Goal: Transaction & Acquisition: Book appointment/travel/reservation

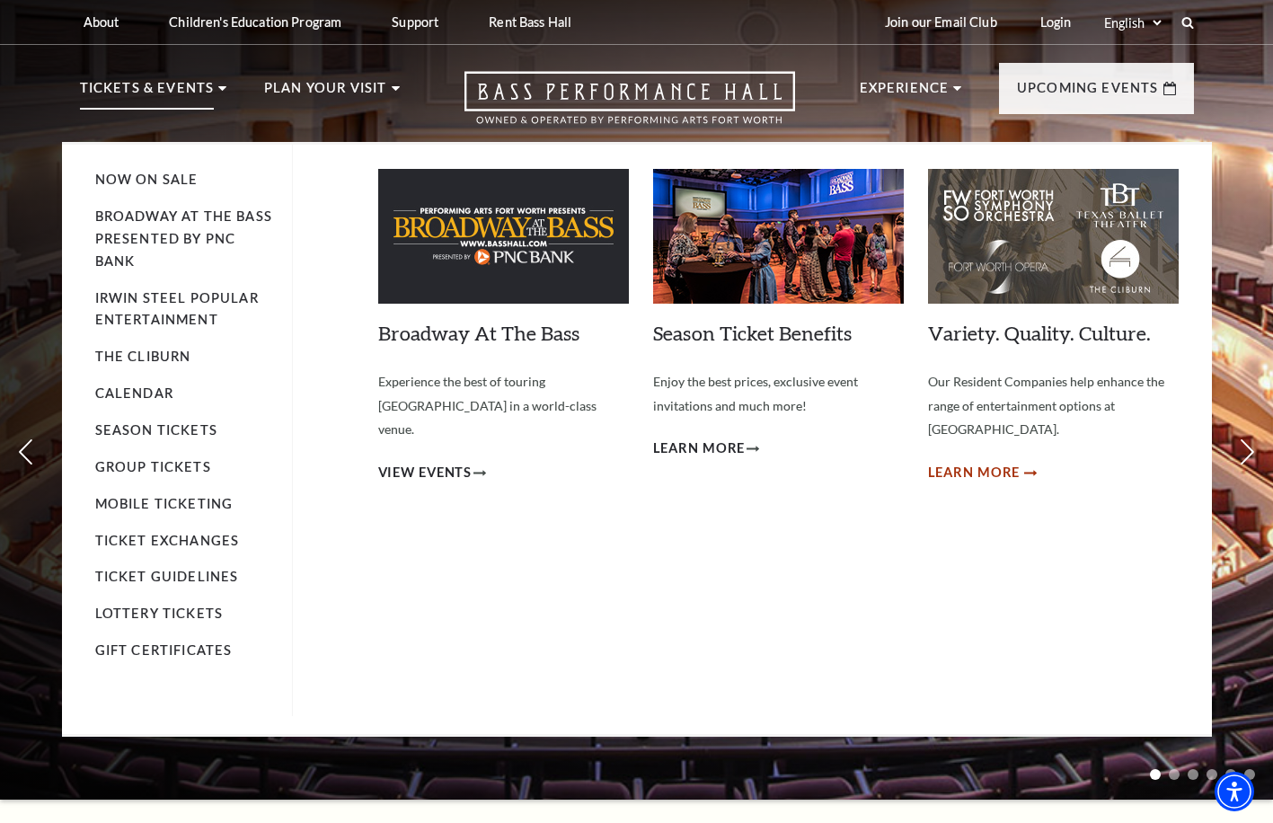
click at [964, 462] on span "Learn More" at bounding box center [974, 473] width 93 height 22
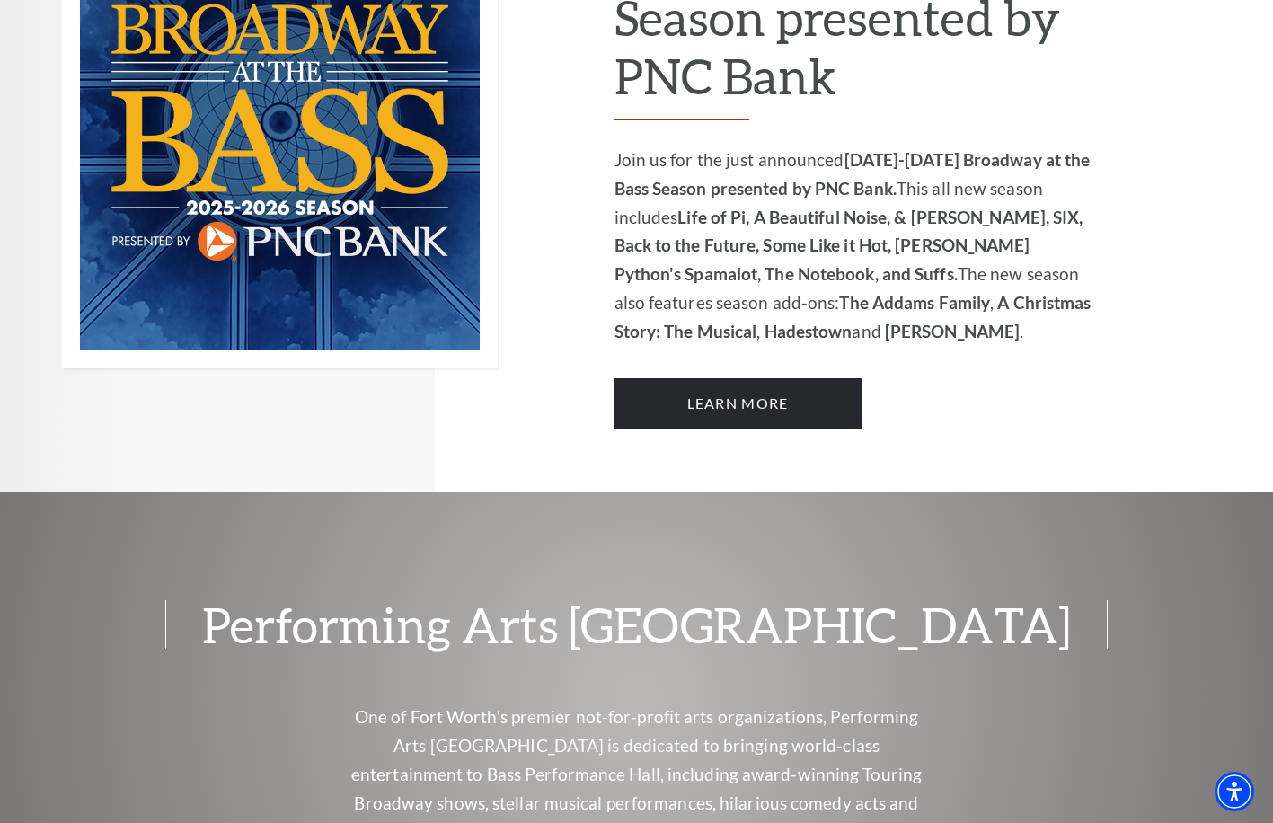
scroll to position [1348, 0]
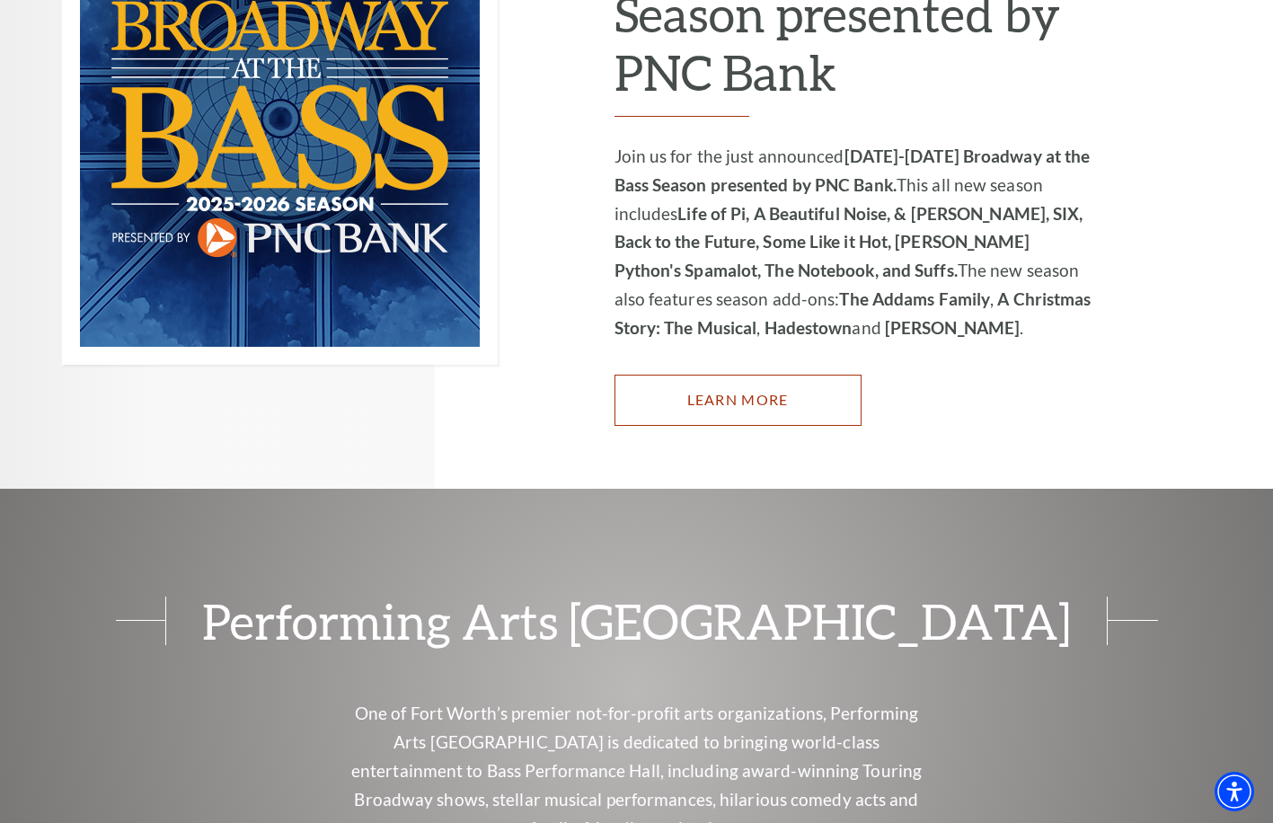
click at [725, 375] on link "Learn More" at bounding box center [738, 400] width 247 height 50
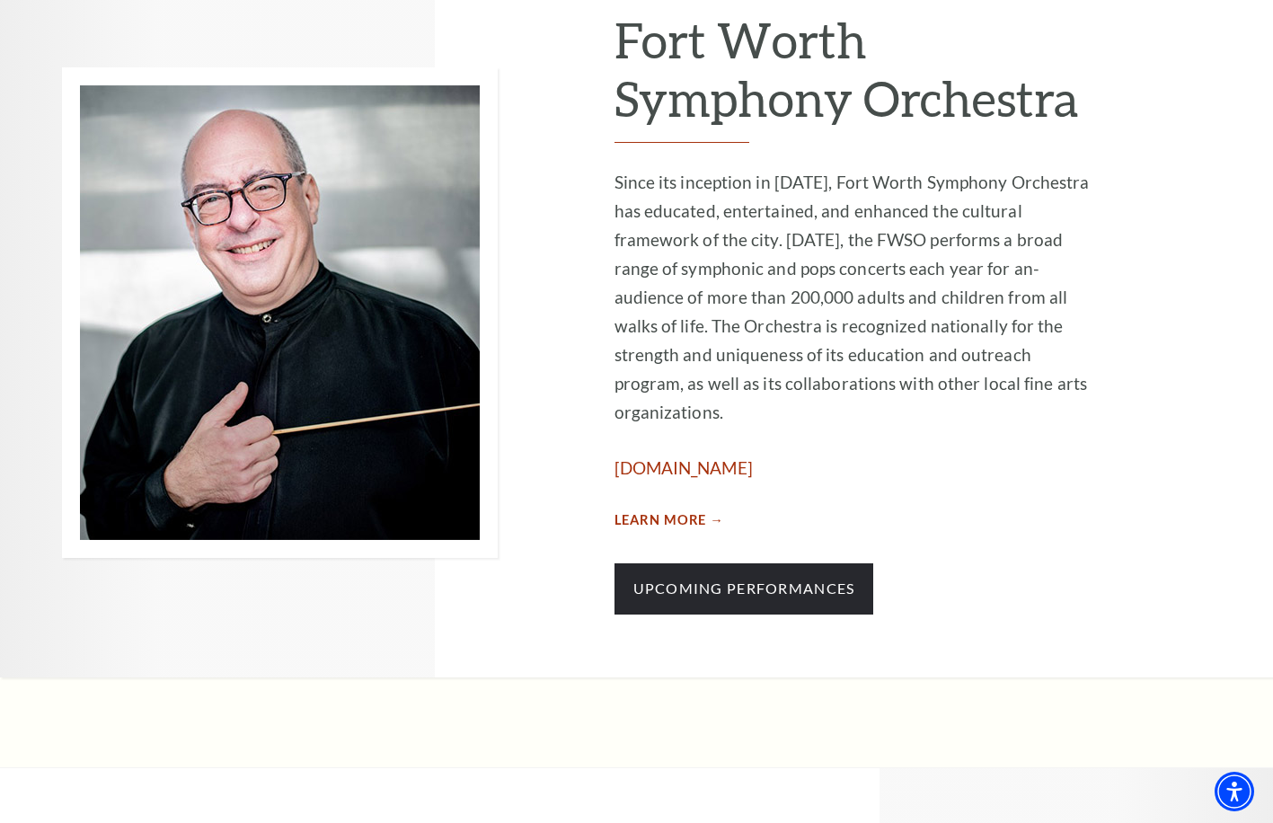
scroll to position [986, 0]
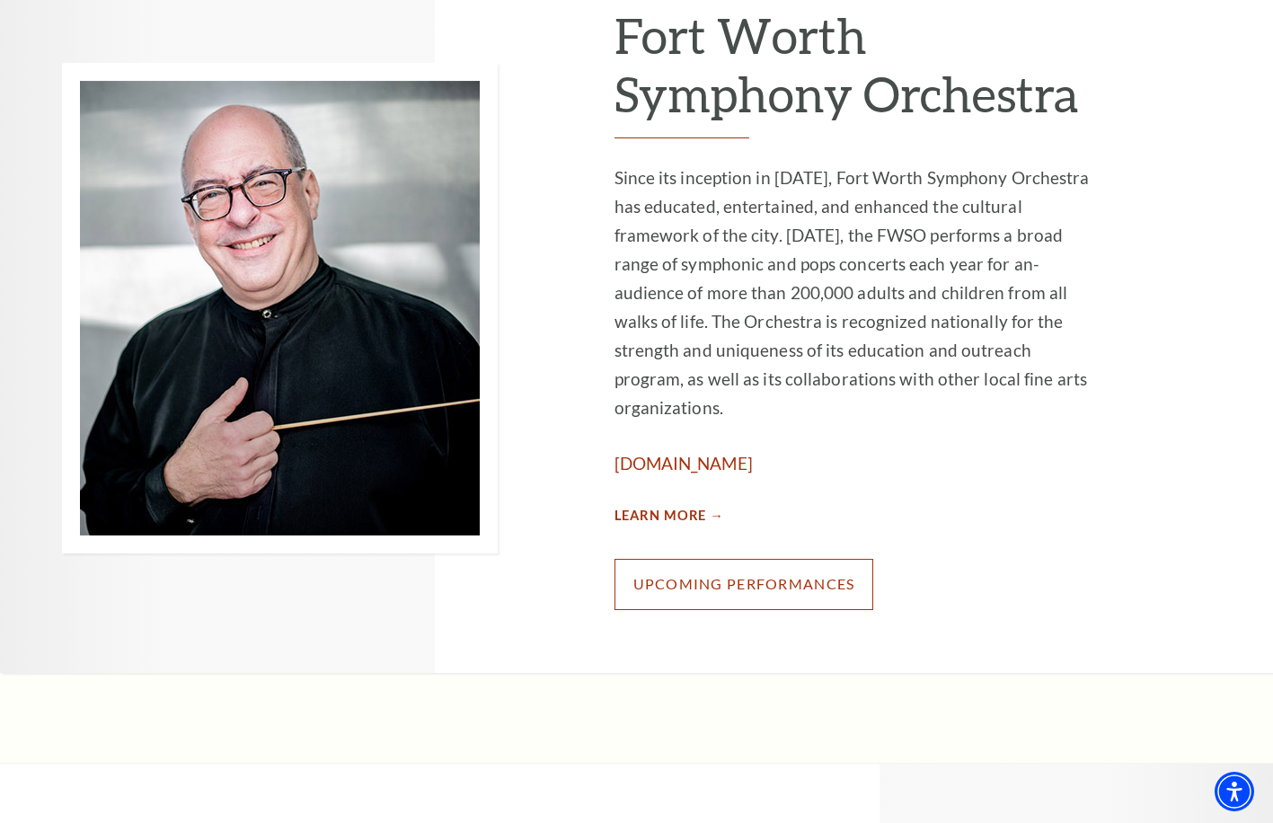
click at [748, 559] on link "Upcoming Performances" at bounding box center [745, 584] width 260 height 50
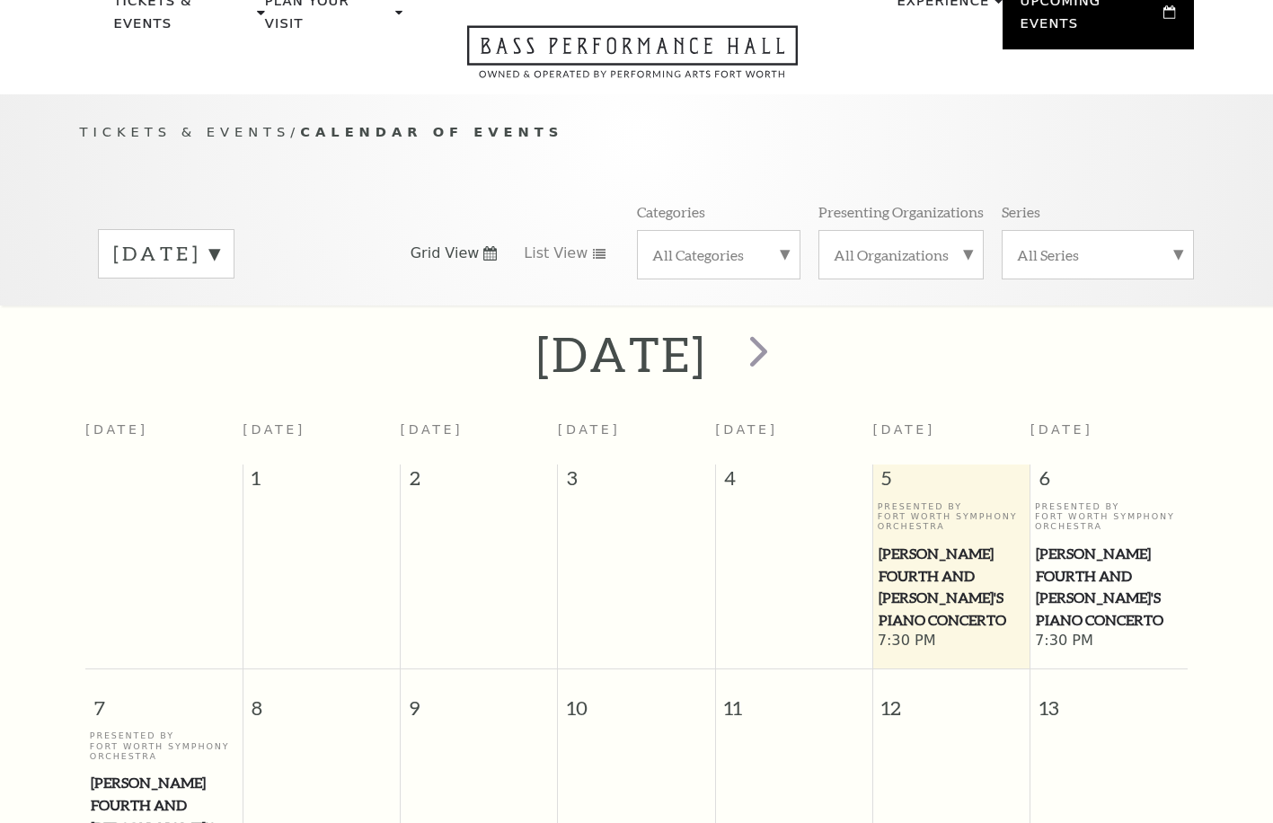
scroll to position [159, 0]
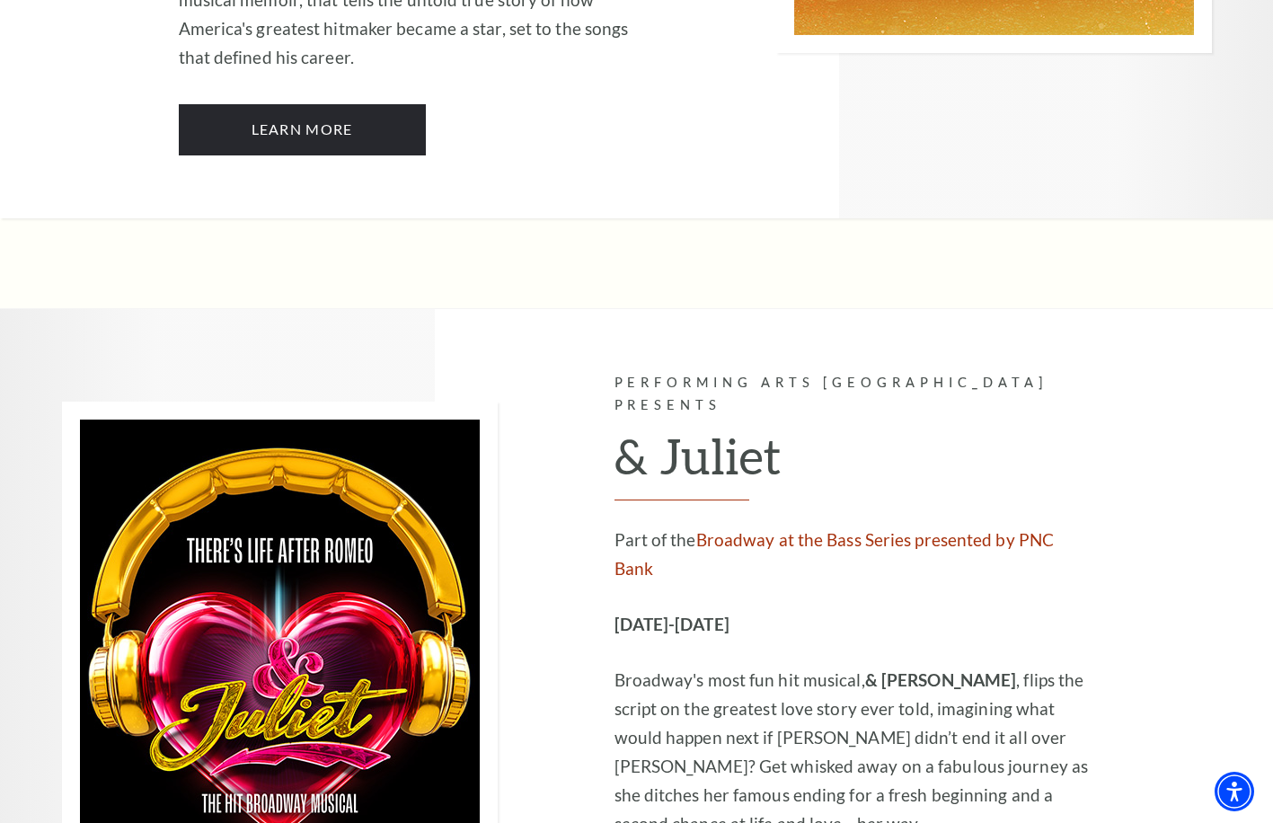
scroll to position [5211, 0]
